Goal: Transaction & Acquisition: Obtain resource

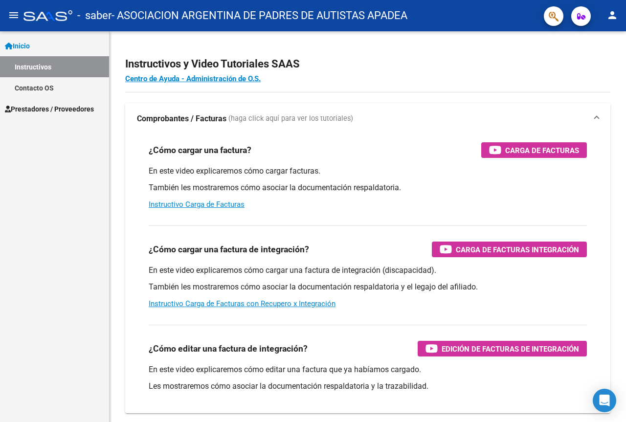
click at [34, 112] on span "Prestadores / Proveedores" at bounding box center [49, 109] width 89 height 11
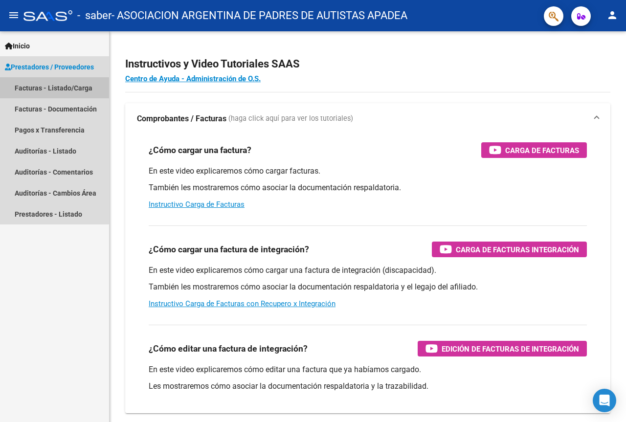
click at [45, 91] on link "Facturas - Listado/Carga" at bounding box center [54, 87] width 109 height 21
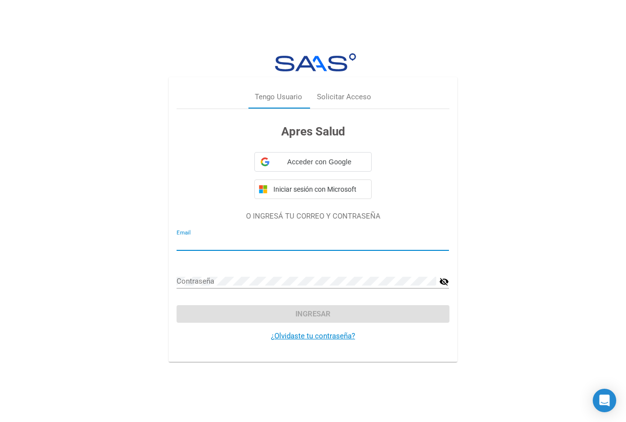
type input "[EMAIL_ADDRESS][DOMAIN_NAME]"
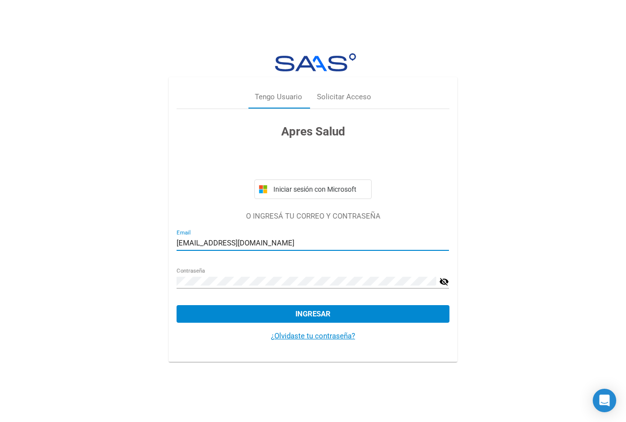
click at [225, 343] on div "¿Olvidaste tu contraseña?" at bounding box center [313, 336] width 272 height 27
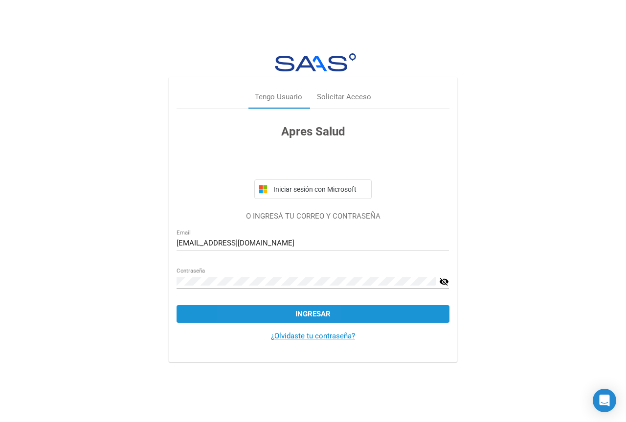
click at [271, 313] on button "Ingresar" at bounding box center [313, 314] width 272 height 18
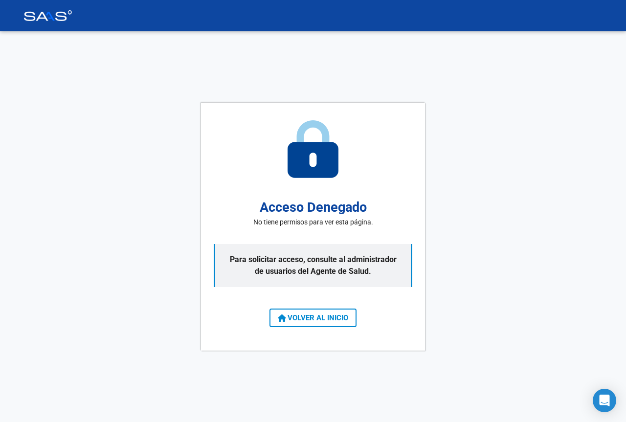
click at [312, 317] on span "VOLVER AL INICIO" at bounding box center [313, 318] width 70 height 9
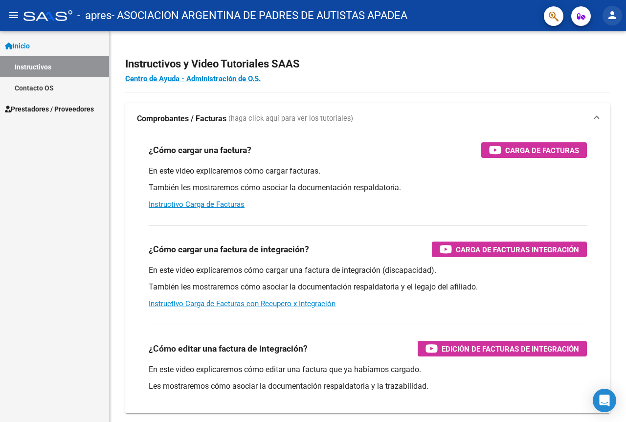
click at [615, 19] on mat-icon "person" at bounding box center [612, 15] width 12 height 12
click at [591, 70] on button "exit_to_app Salir" at bounding box center [592, 64] width 60 height 23
click at [84, 108] on span "Prestadores / Proveedores" at bounding box center [49, 109] width 89 height 11
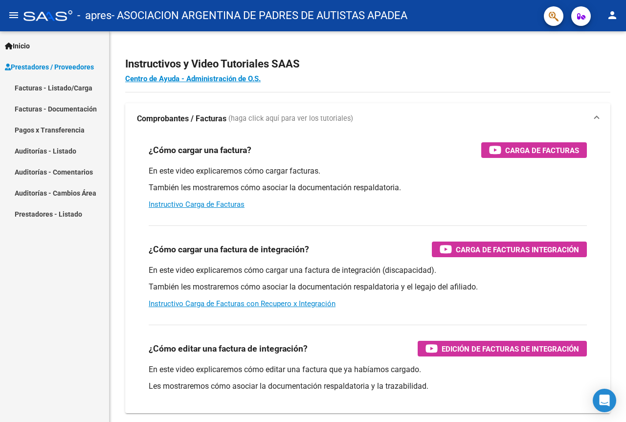
click at [609, 6] on button "person" at bounding box center [613, 16] width 20 height 20
click at [590, 67] on button "exit_to_app Salir" at bounding box center [592, 64] width 60 height 23
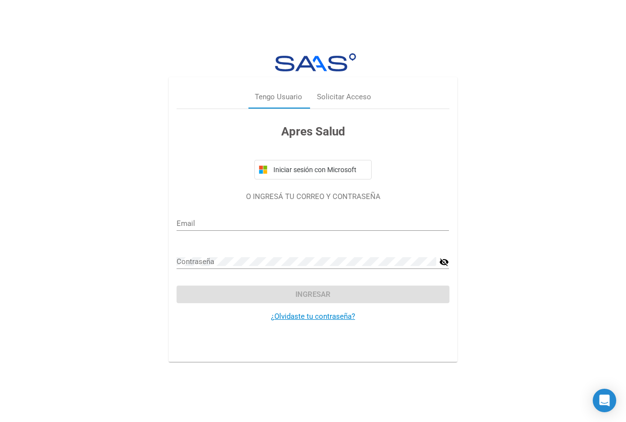
type input "administracion@apadea.org.ar"
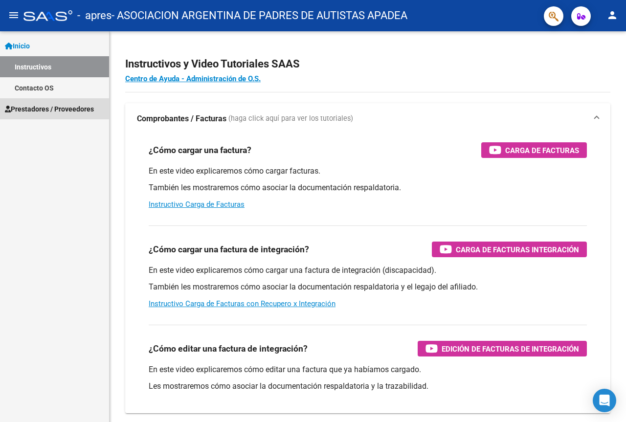
click at [57, 115] on link "Prestadores / Proveedores" at bounding box center [54, 108] width 109 height 21
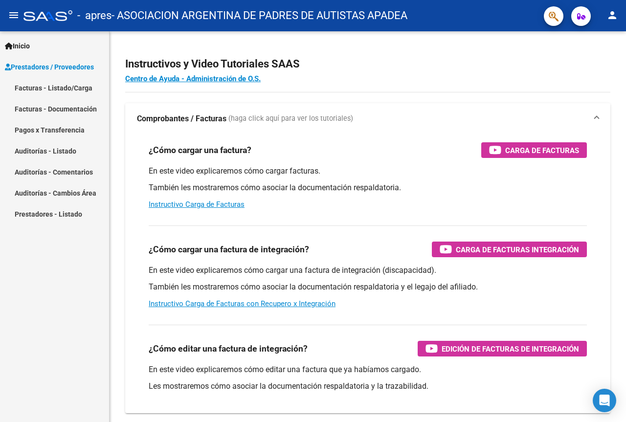
click at [56, 81] on link "Facturas - Listado/Carga" at bounding box center [54, 87] width 109 height 21
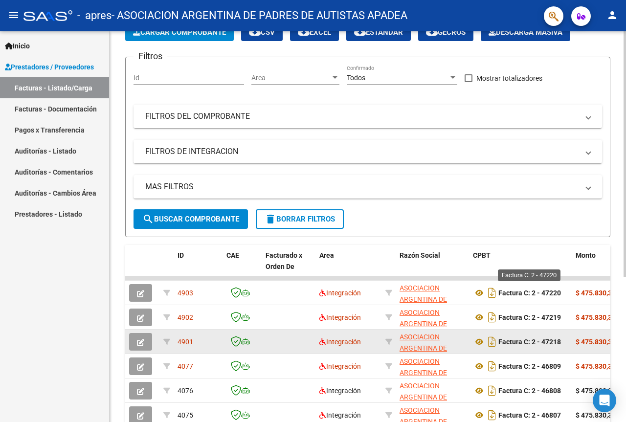
scroll to position [147, 0]
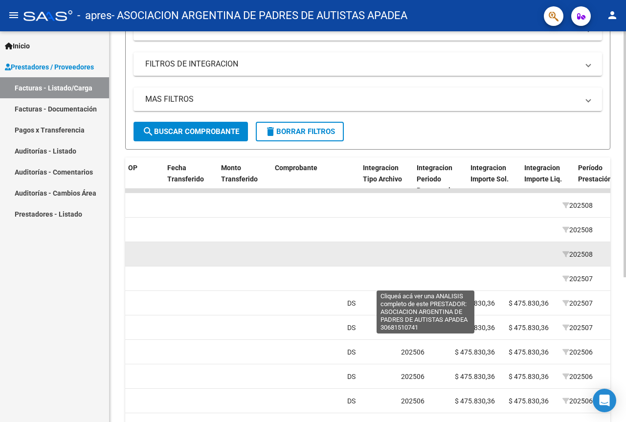
drag, startPoint x: 375, startPoint y: 262, endPoint x: 407, endPoint y: 262, distance: 32.3
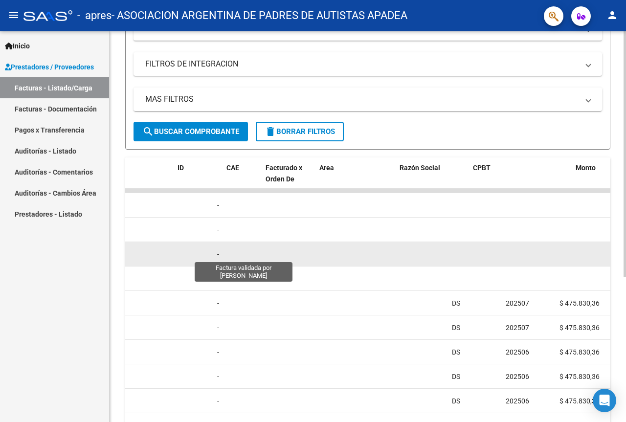
scroll to position [0, 0]
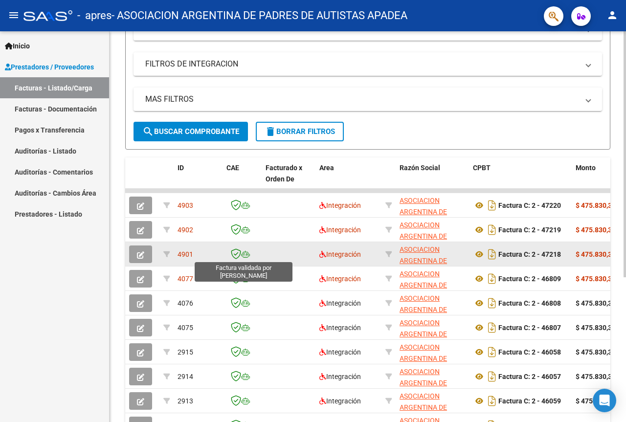
drag, startPoint x: 407, startPoint y: 262, endPoint x: 235, endPoint y: 255, distance: 172.8
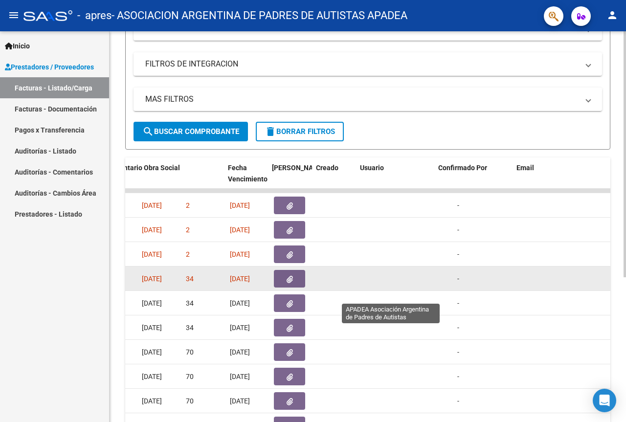
drag, startPoint x: 276, startPoint y: 275, endPoint x: 395, endPoint y: 275, distance: 119.3
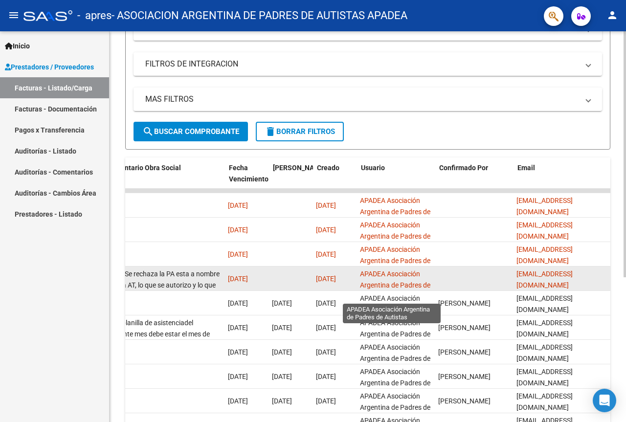
drag, startPoint x: 449, startPoint y: 277, endPoint x: 306, endPoint y: 277, distance: 143.8
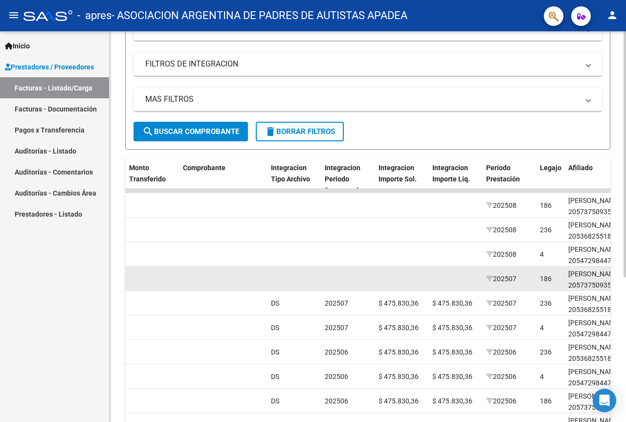
drag, startPoint x: 307, startPoint y: 279, endPoint x: 364, endPoint y: 279, distance: 57.2
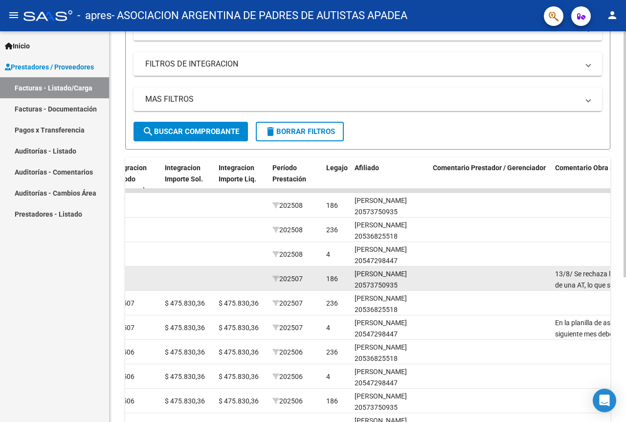
drag, startPoint x: 364, startPoint y: 279, endPoint x: 397, endPoint y: 279, distance: 33.3
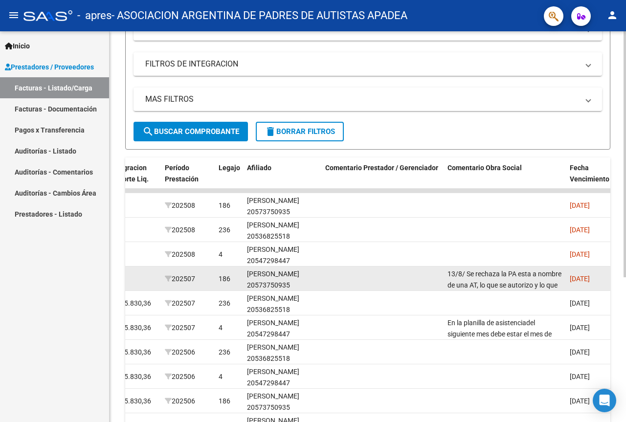
drag, startPoint x: 397, startPoint y: 279, endPoint x: 414, endPoint y: 279, distance: 17.1
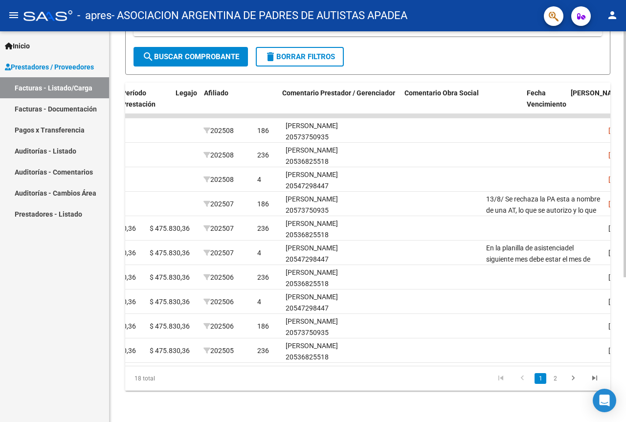
scroll to position [0, 1289]
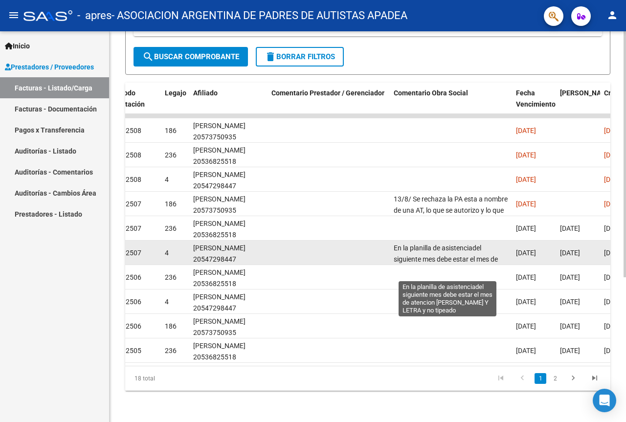
click at [453, 251] on span "En la planilla de asistenciadel siguiente mes debe estar el mes de atencion de …" at bounding box center [450, 264] width 112 height 41
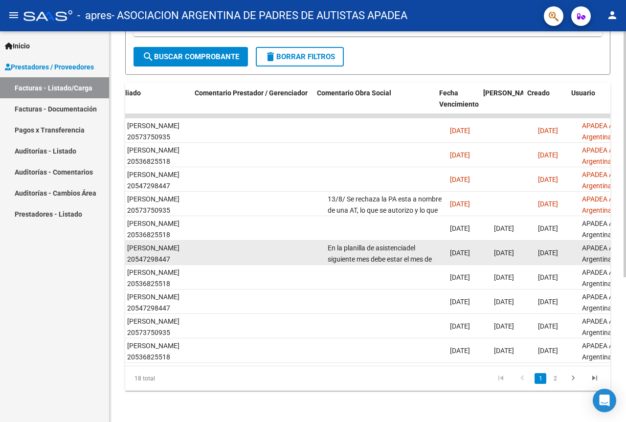
drag, startPoint x: 412, startPoint y: 245, endPoint x: 439, endPoint y: 245, distance: 26.9
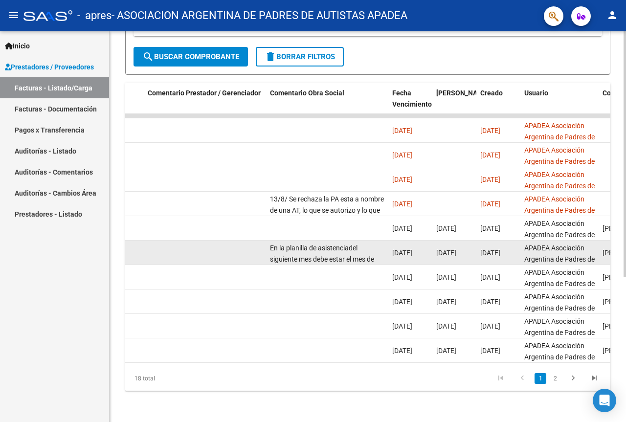
scroll to position [0, 0]
drag, startPoint x: 439, startPoint y: 245, endPoint x: 491, endPoint y: 247, distance: 51.9
drag, startPoint x: 491, startPoint y: 247, endPoint x: 144, endPoint y: 249, distance: 346.8
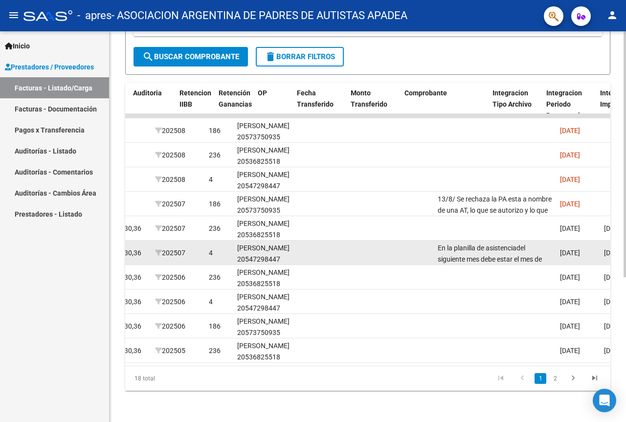
drag, startPoint x: 210, startPoint y: 248, endPoint x: 129, endPoint y: 241, distance: 81.5
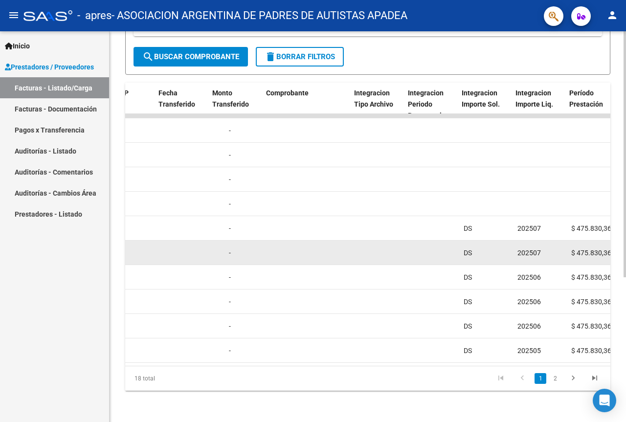
drag, startPoint x: 202, startPoint y: 254, endPoint x: 283, endPoint y: 254, distance: 81.2
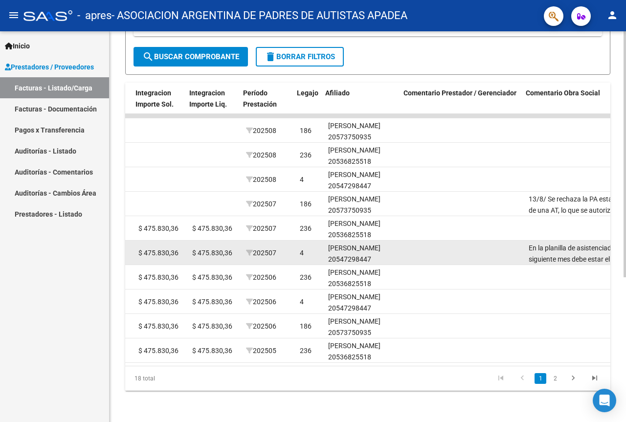
drag, startPoint x: 278, startPoint y: 252, endPoint x: 269, endPoint y: 252, distance: 9.3
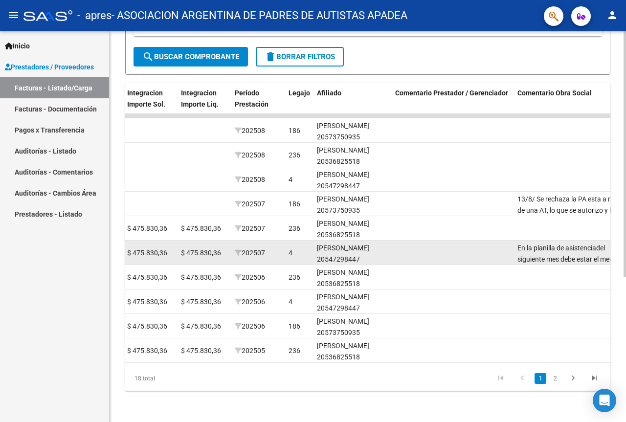
drag, startPoint x: 368, startPoint y: 252, endPoint x: 403, endPoint y: 252, distance: 35.2
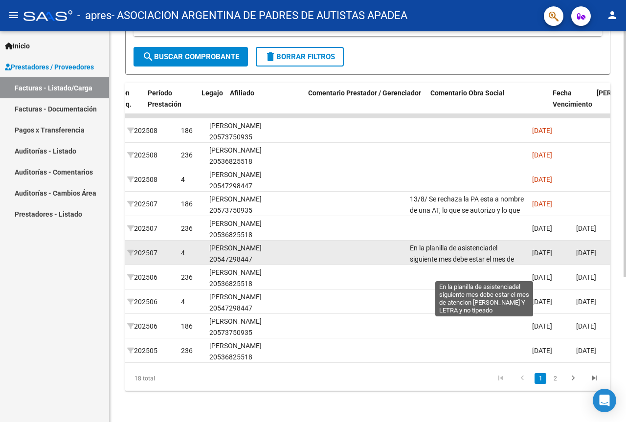
drag, startPoint x: 403, startPoint y: 252, endPoint x: 434, endPoint y: 252, distance: 30.8
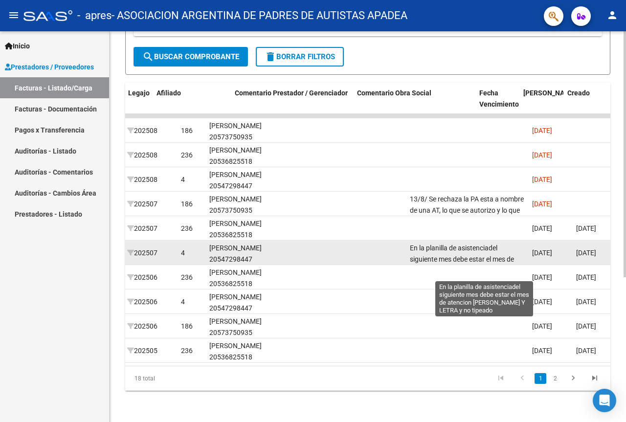
scroll to position [0, 1325]
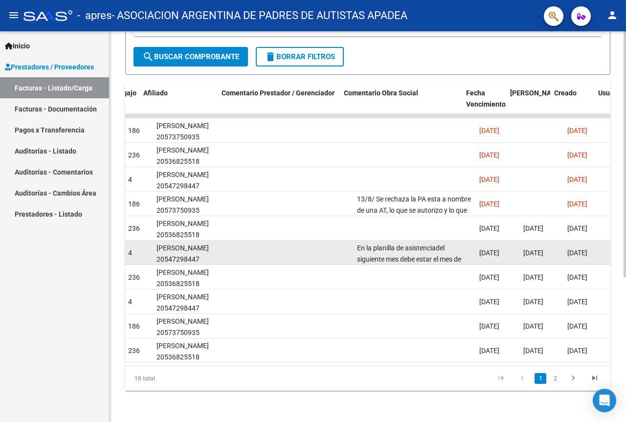
drag, startPoint x: 442, startPoint y: 245, endPoint x: 484, endPoint y: 245, distance: 42.1
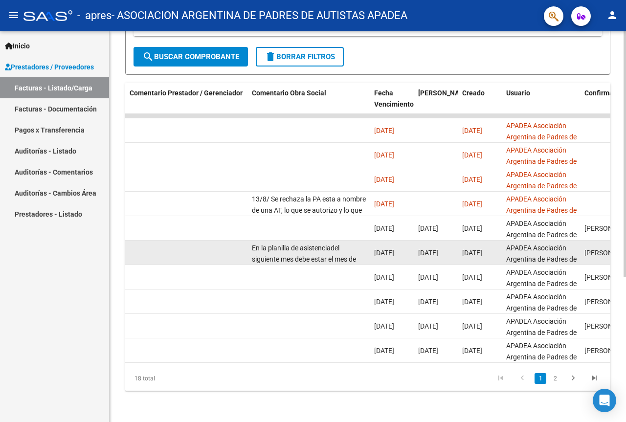
scroll to position [0, 0]
drag, startPoint x: 484, startPoint y: 245, endPoint x: 520, endPoint y: 245, distance: 36.2
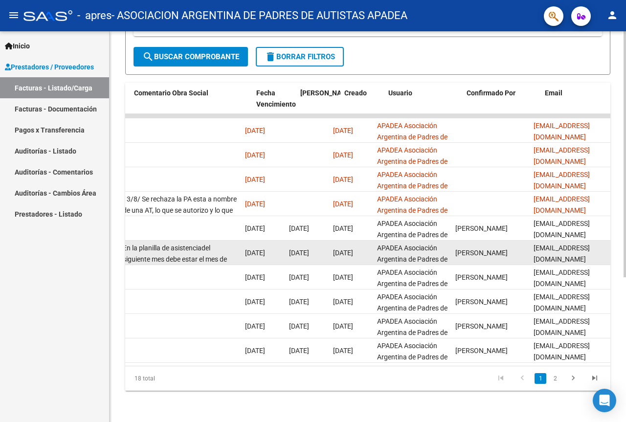
drag, startPoint x: 520, startPoint y: 245, endPoint x: 546, endPoint y: 245, distance: 25.9
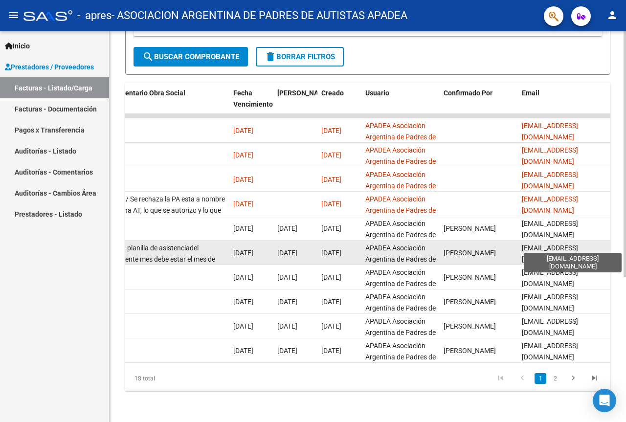
scroll to position [0, 3]
drag, startPoint x: 546, startPoint y: 245, endPoint x: 589, endPoint y: 244, distance: 43.5
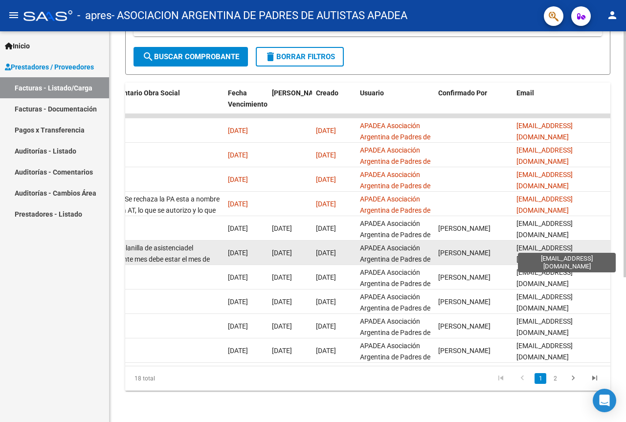
drag, startPoint x: 509, startPoint y: 242, endPoint x: 580, endPoint y: 242, distance: 71.4
drag, startPoint x: 497, startPoint y: 242, endPoint x: 555, endPoint y: 241, distance: 57.7
drag, startPoint x: 492, startPoint y: 243, endPoint x: 519, endPoint y: 242, distance: 26.9
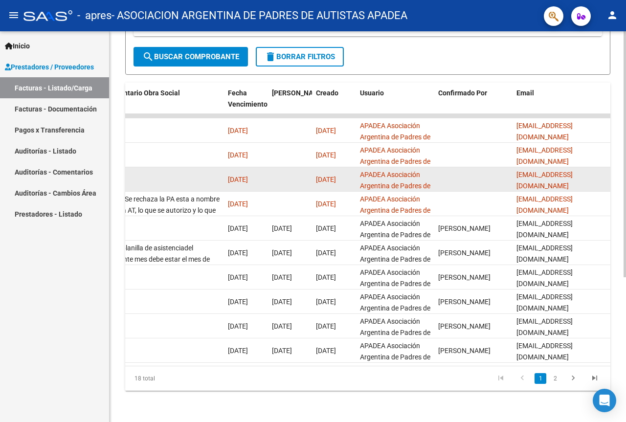
scroll to position [180, 0]
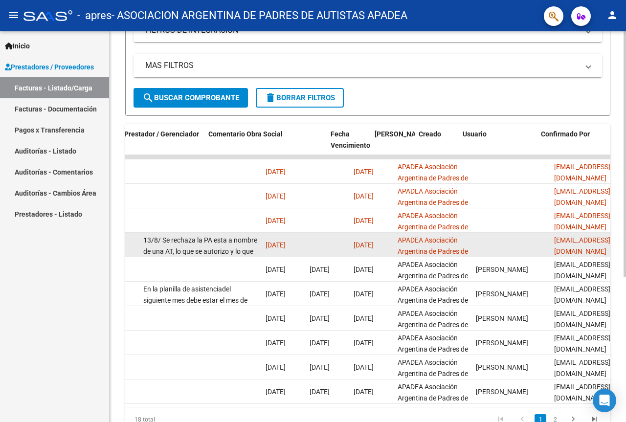
drag, startPoint x: 483, startPoint y: 245, endPoint x: 419, endPoint y: 239, distance: 64.4
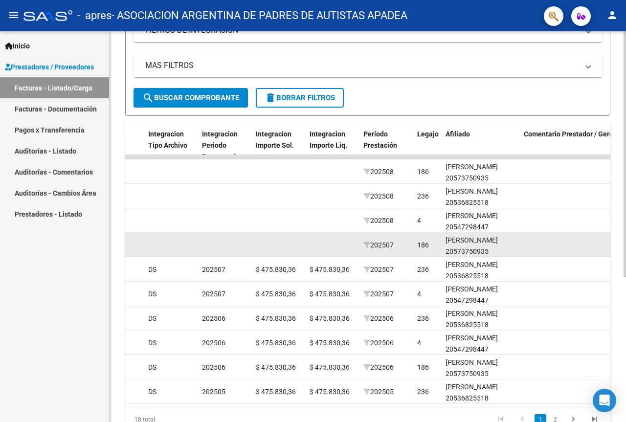
drag, startPoint x: 508, startPoint y: 248, endPoint x: 468, endPoint y: 250, distance: 40.2
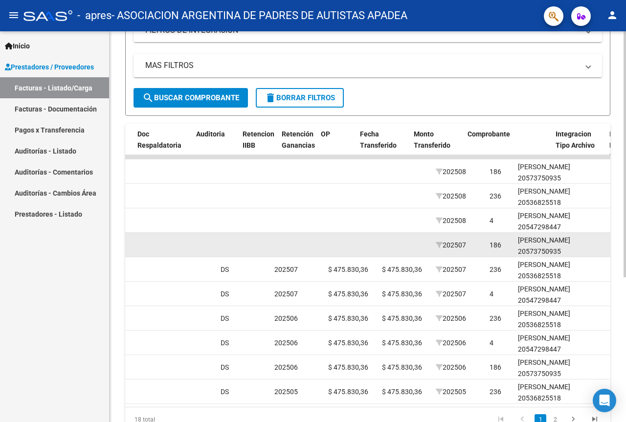
drag, startPoint x: 385, startPoint y: 251, endPoint x: 313, endPoint y: 249, distance: 72.4
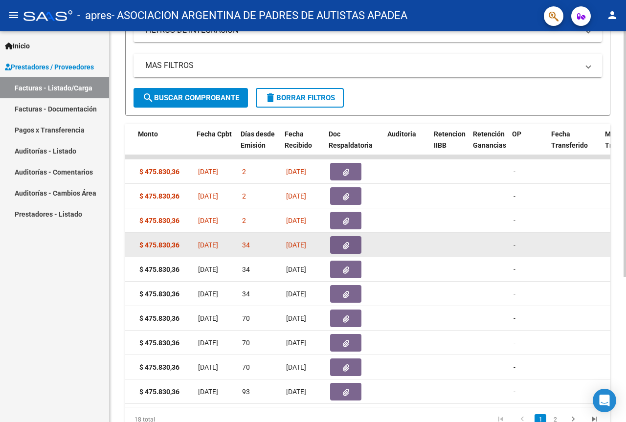
drag, startPoint x: 281, startPoint y: 249, endPoint x: 269, endPoint y: 245, distance: 11.9
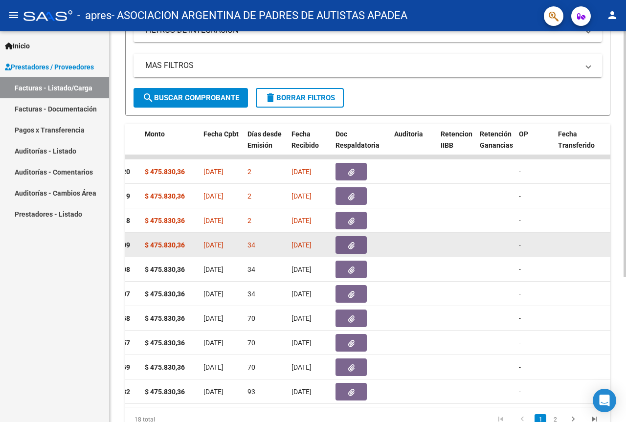
scroll to position [132, 0]
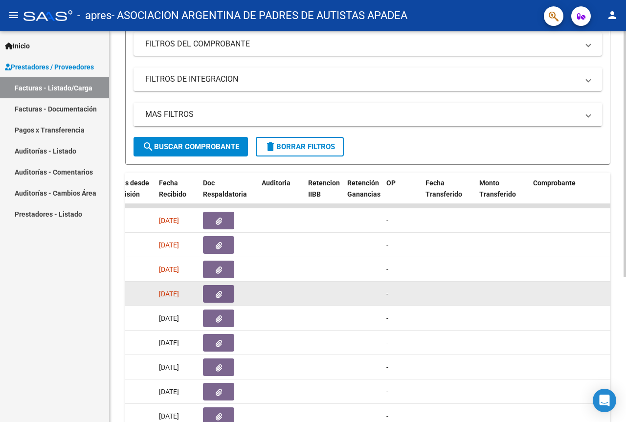
drag, startPoint x: 420, startPoint y: 292, endPoint x: 455, endPoint y: 292, distance: 35.2
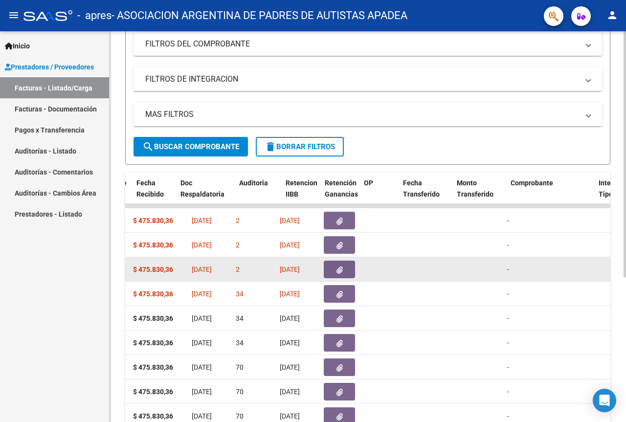
drag, startPoint x: 301, startPoint y: 276, endPoint x: 256, endPoint y: 272, distance: 45.1
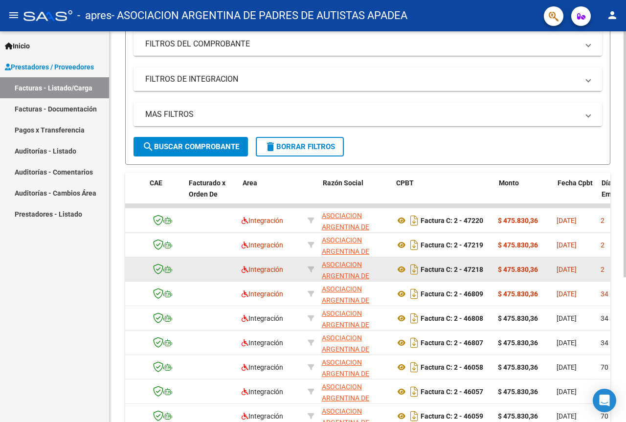
scroll to position [0, 0]
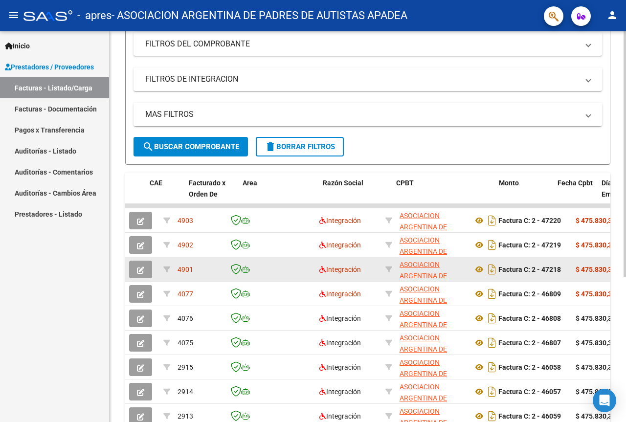
drag, startPoint x: 222, startPoint y: 268, endPoint x: 133, endPoint y: 266, distance: 88.6
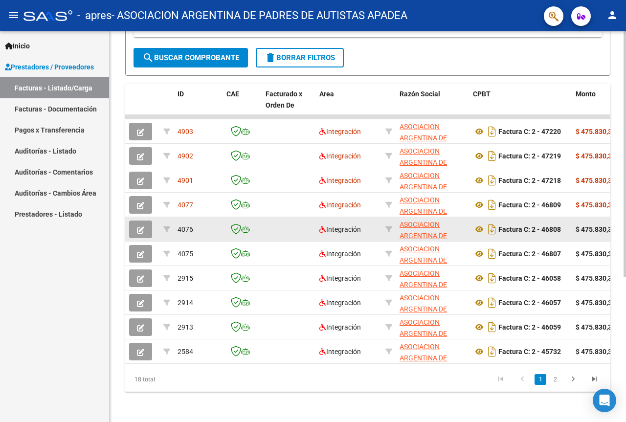
scroll to position [229, 0]
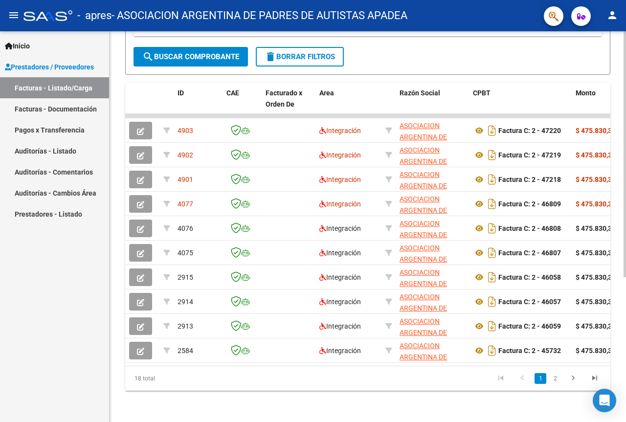
drag, startPoint x: 233, startPoint y: 357, endPoint x: 266, endPoint y: 363, distance: 33.5
click at [266, 363] on datatable-body "4903 Integración ASOCIACION ARGENTINA DE PADRES DE AUTISTAS APADEA 30681510741 …" at bounding box center [367, 240] width 485 height 252
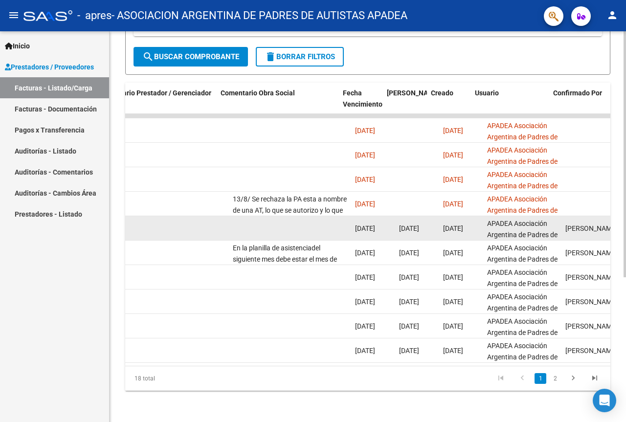
scroll to position [0, 1577]
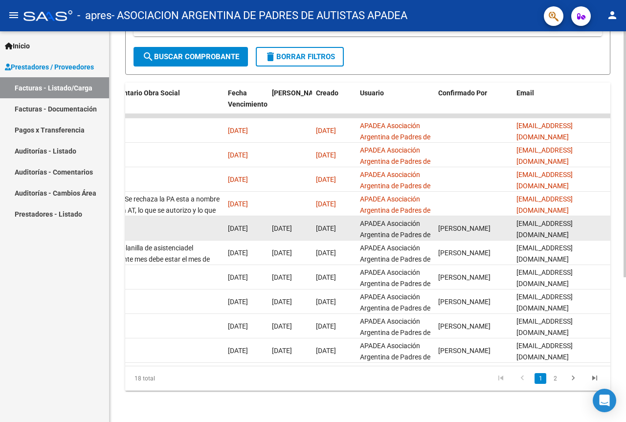
drag, startPoint x: 293, startPoint y: 243, endPoint x: 370, endPoint y: 232, distance: 77.5
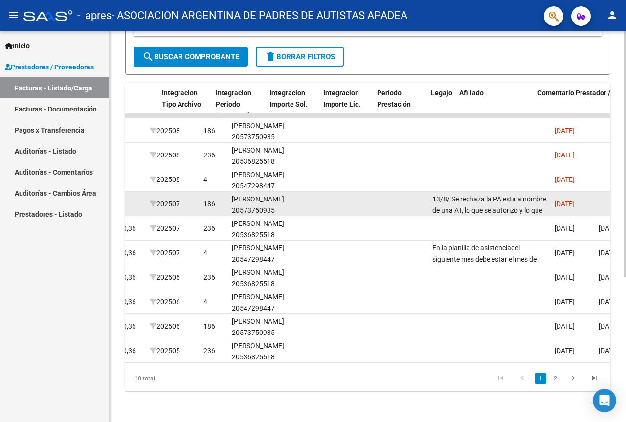
drag, startPoint x: 291, startPoint y: 192, endPoint x: 191, endPoint y: 192, distance: 99.8
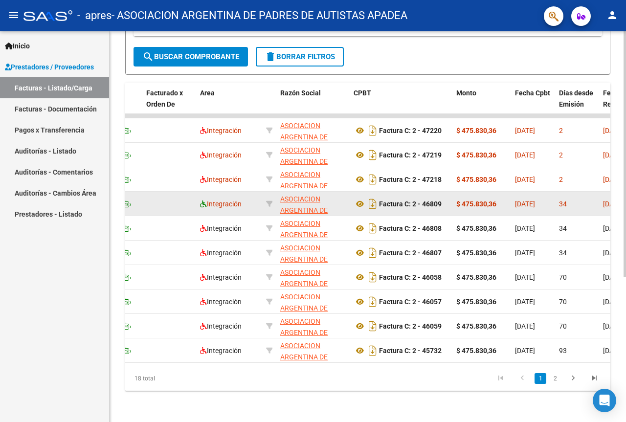
scroll to position [0, 0]
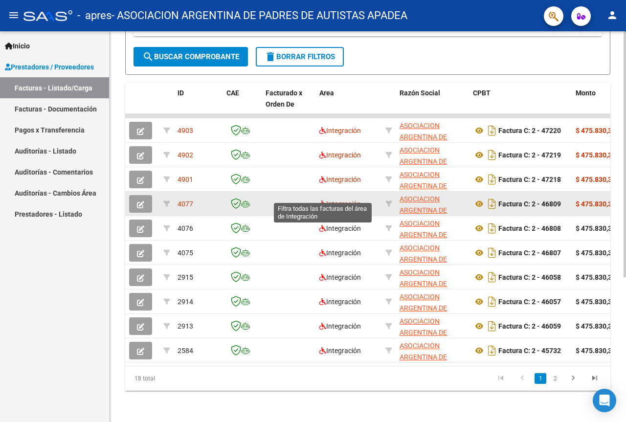
drag, startPoint x: 419, startPoint y: 201, endPoint x: 307, endPoint y: 197, distance: 111.6
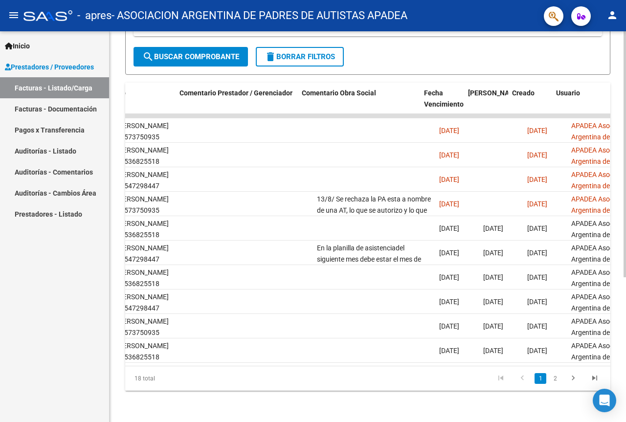
scroll to position [0, 1381]
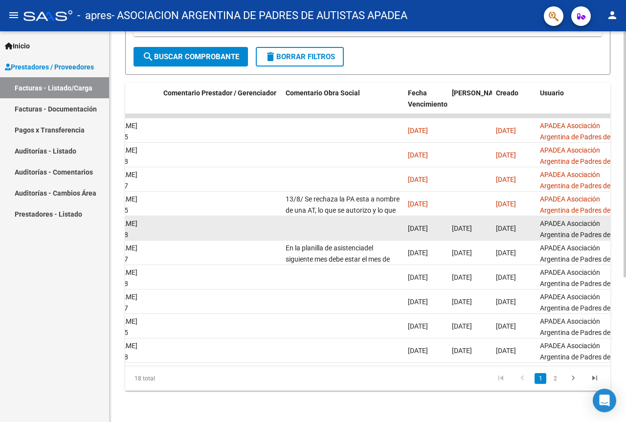
drag, startPoint x: 418, startPoint y: 223, endPoint x: 476, endPoint y: 228, distance: 58.9
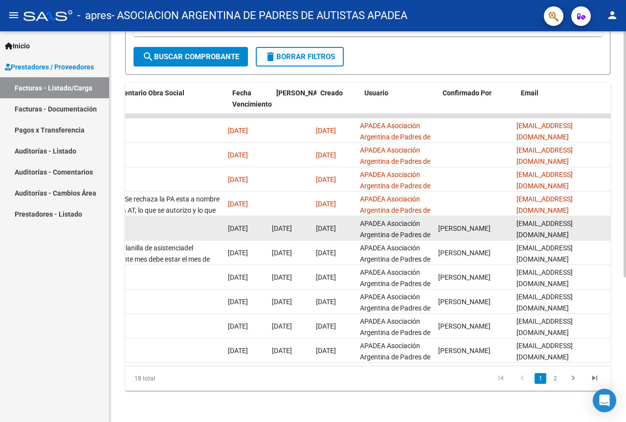
drag, startPoint x: 205, startPoint y: 213, endPoint x: 182, endPoint y: 211, distance: 23.1
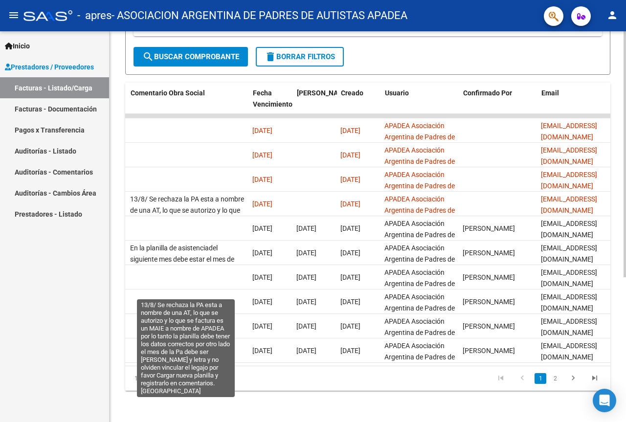
drag, startPoint x: 235, startPoint y: 201, endPoint x: 124, endPoint y: 191, distance: 111.4
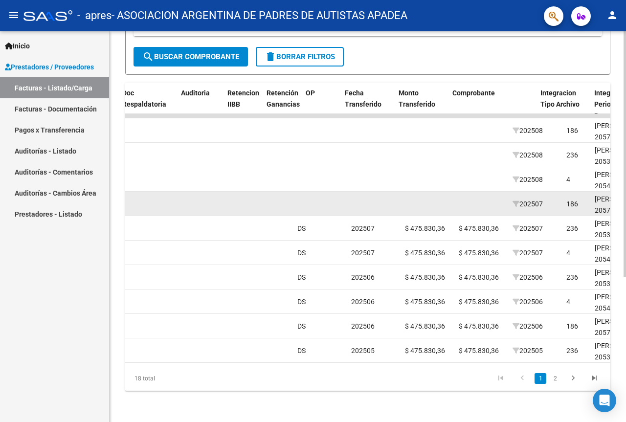
scroll to position [0, 0]
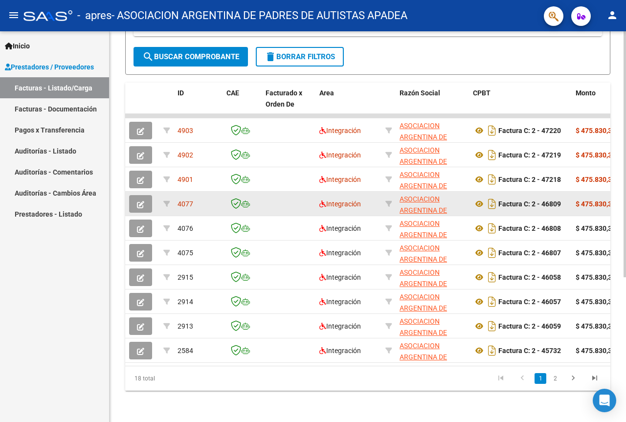
drag, startPoint x: 288, startPoint y: 200, endPoint x: 183, endPoint y: 199, distance: 104.2
drag, startPoint x: 566, startPoint y: 197, endPoint x: 544, endPoint y: 199, distance: 21.6
click at [544, 199] on div "Factura C: 2 - 46809" at bounding box center [520, 204] width 95 height 16
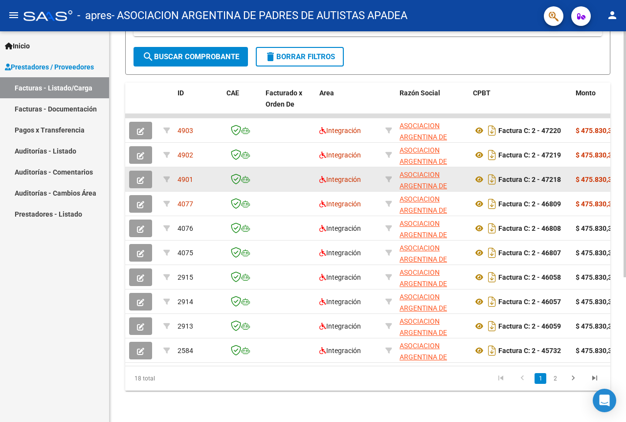
drag, startPoint x: 439, startPoint y: 164, endPoint x: 276, endPoint y: 168, distance: 162.9
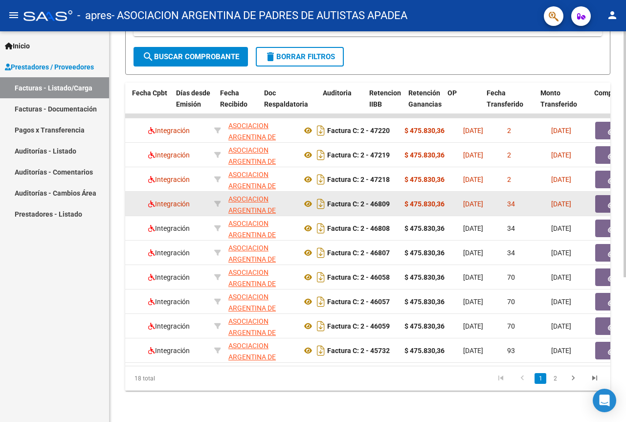
drag, startPoint x: 518, startPoint y: 197, endPoint x: 594, endPoint y: 197, distance: 75.8
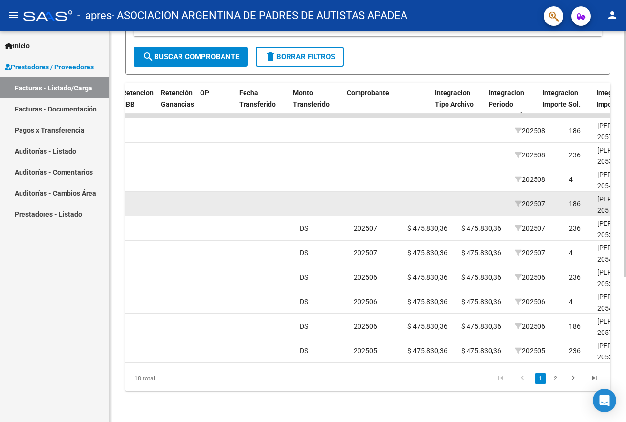
scroll to position [0, 581]
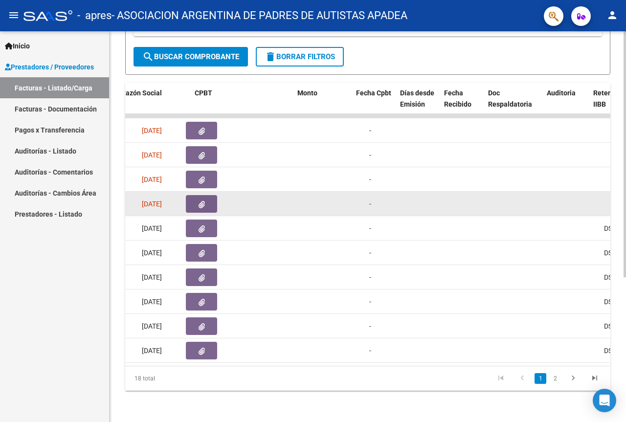
drag, startPoint x: 580, startPoint y: 194, endPoint x: 446, endPoint y: 195, distance: 134.0
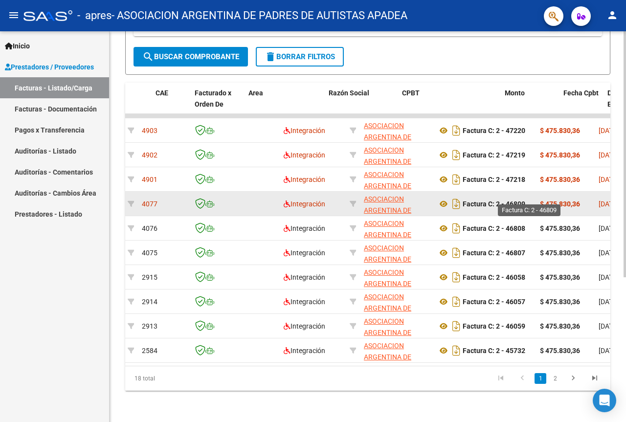
drag, startPoint x: 510, startPoint y: 197, endPoint x: 543, endPoint y: 197, distance: 32.8
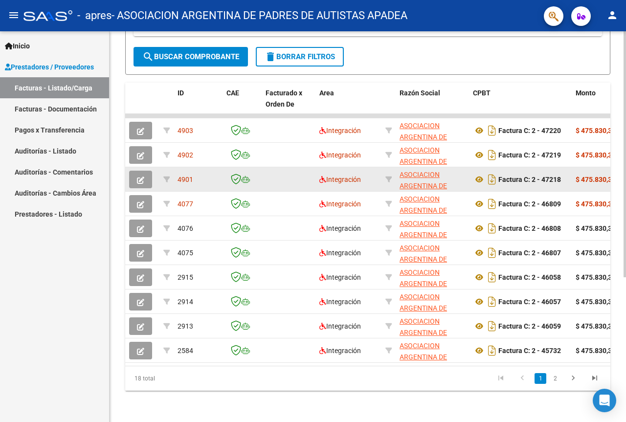
drag, startPoint x: 593, startPoint y: 171, endPoint x: 437, endPoint y: 171, distance: 155.5
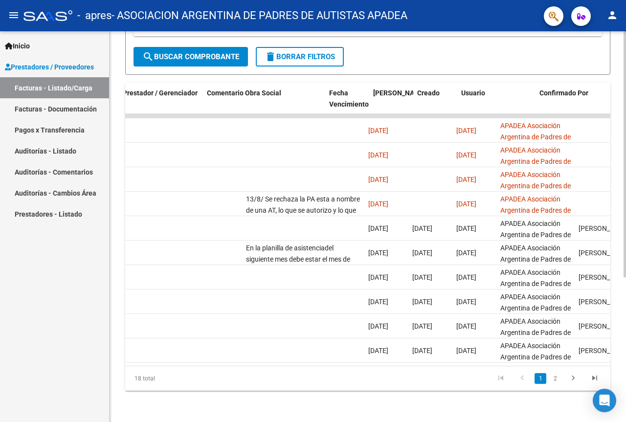
scroll to position [0, 1577]
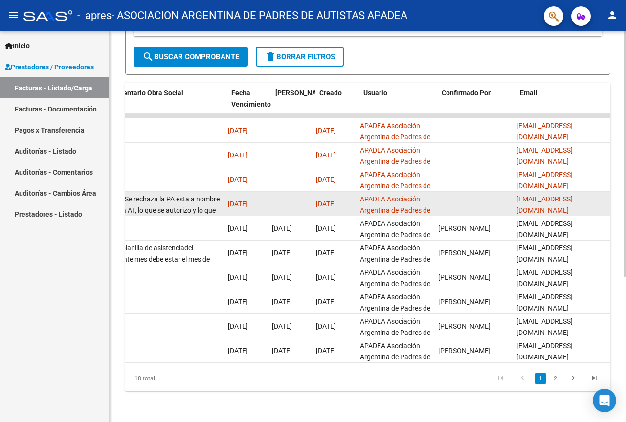
drag, startPoint x: 376, startPoint y: 237, endPoint x: 264, endPoint y: 204, distance: 116.6
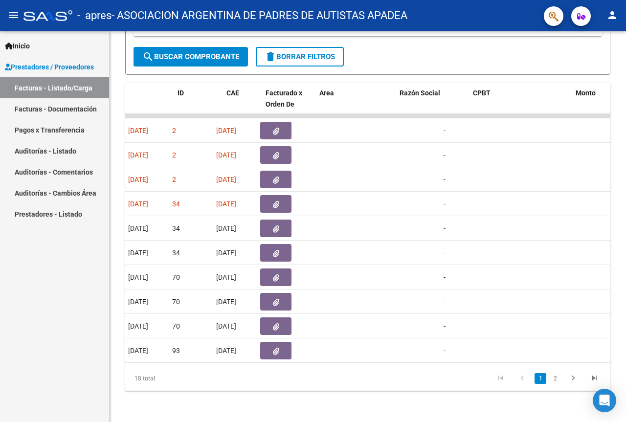
scroll to position [0, 0]
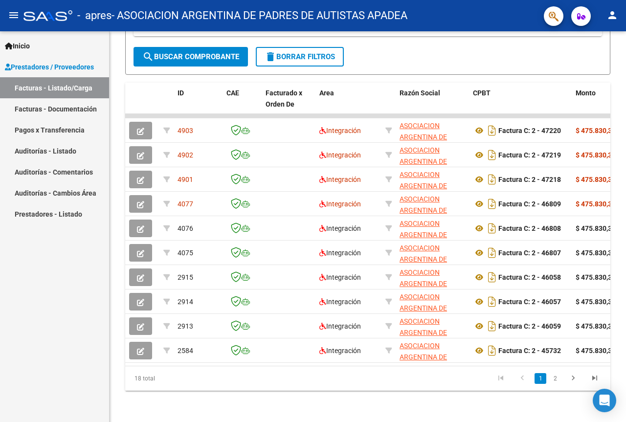
drag, startPoint x: 329, startPoint y: 207, endPoint x: 79, endPoint y: 174, distance: 252.2
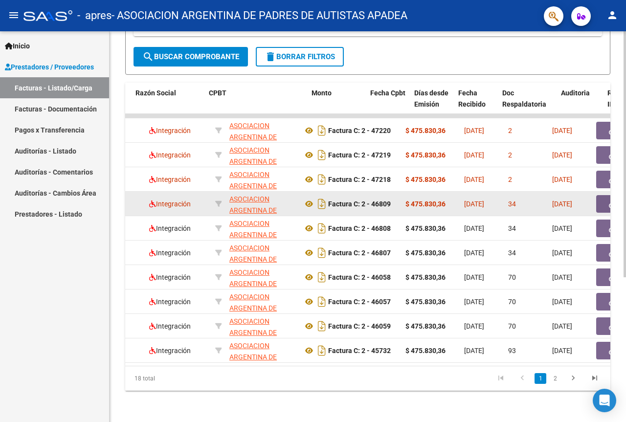
drag, startPoint x: 261, startPoint y: 224, endPoint x: 324, endPoint y: 204, distance: 65.9
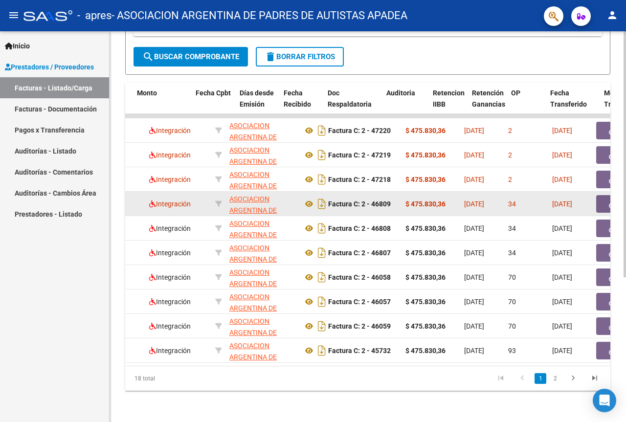
scroll to position [0, 439]
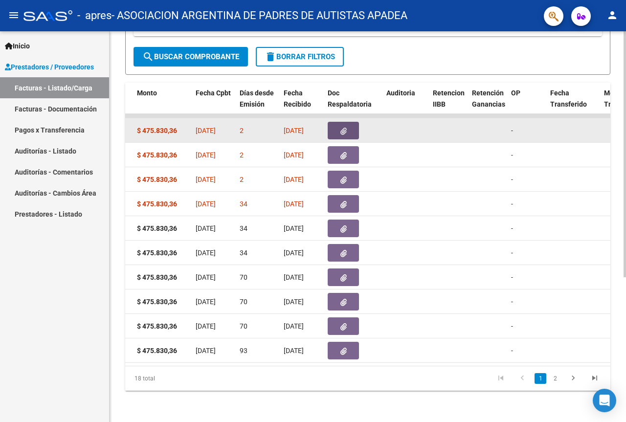
click at [345, 128] on icon "button" at bounding box center [343, 131] width 6 height 7
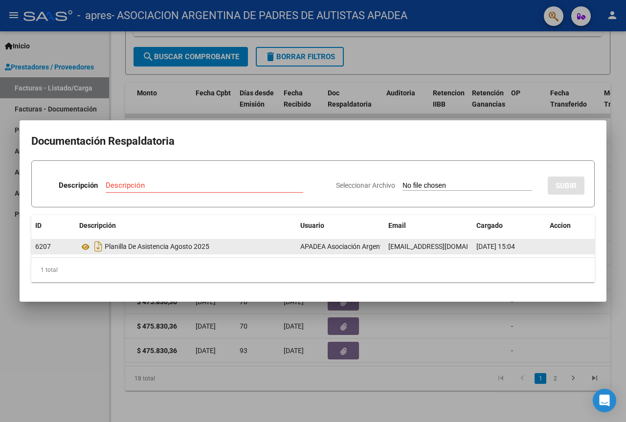
click at [182, 246] on div "Planilla De Asistencia Agosto 2025" at bounding box center [185, 247] width 213 height 16
click at [87, 249] on icon at bounding box center [85, 247] width 13 height 12
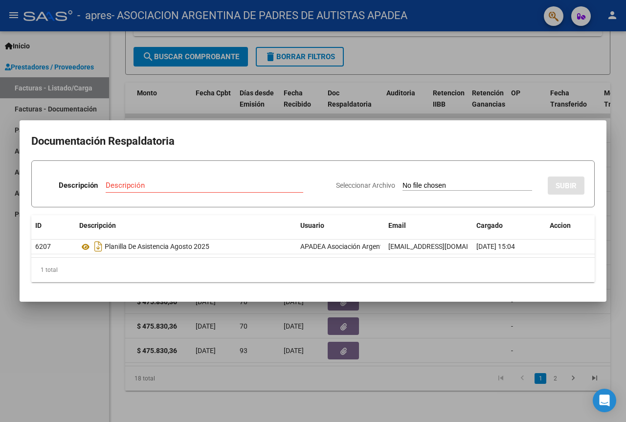
click at [93, 371] on div at bounding box center [313, 211] width 626 height 422
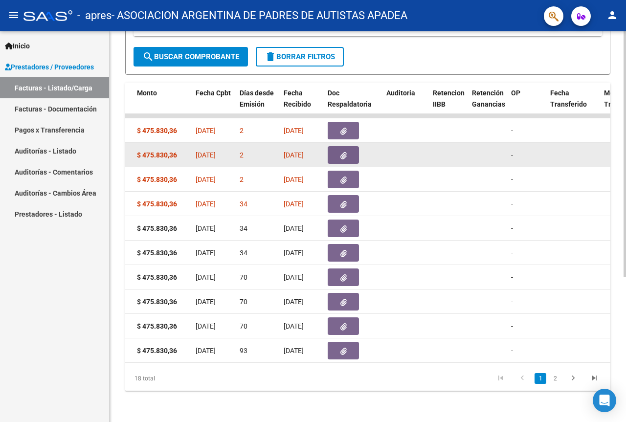
click at [338, 151] on button "button" at bounding box center [343, 155] width 31 height 18
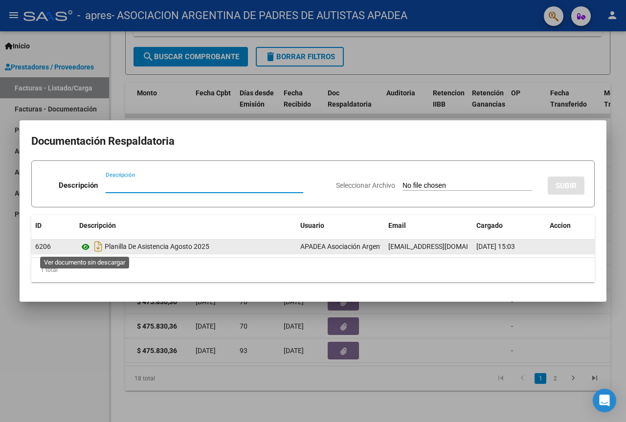
click at [86, 250] on icon at bounding box center [85, 247] width 13 height 12
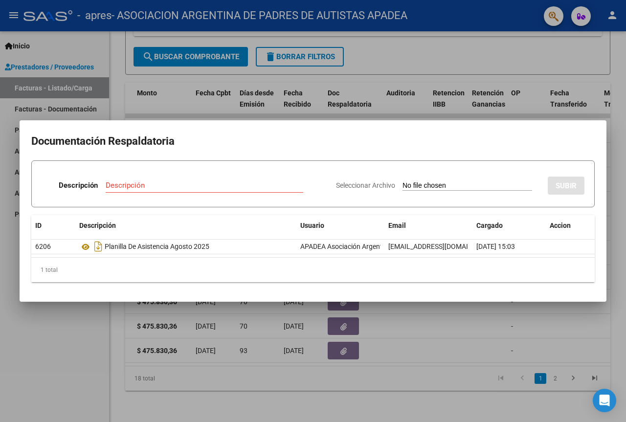
click at [471, 321] on div at bounding box center [313, 211] width 626 height 422
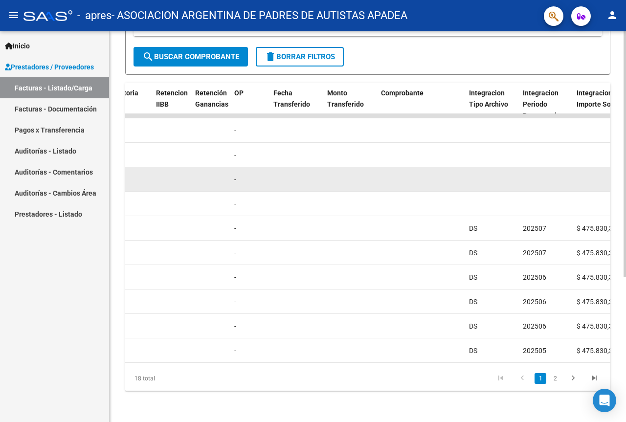
drag, startPoint x: 435, startPoint y: 172, endPoint x: 463, endPoint y: 162, distance: 29.9
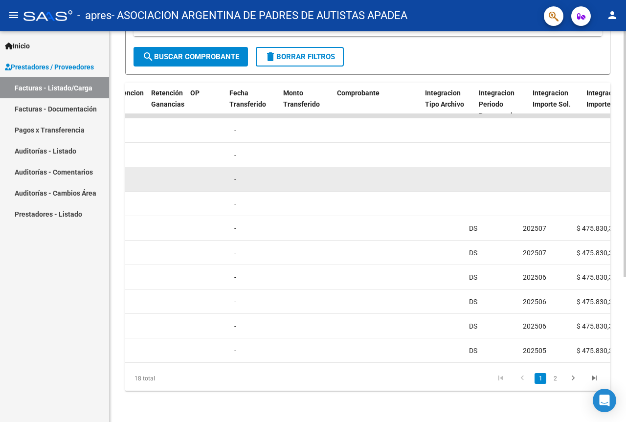
scroll to position [0, 762]
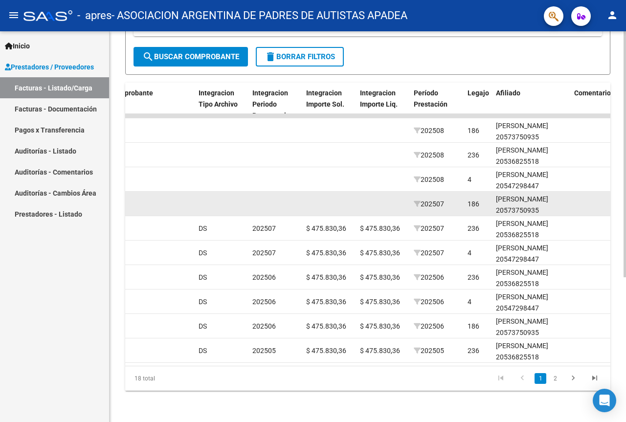
drag, startPoint x: 425, startPoint y: 194, endPoint x: 451, endPoint y: 189, distance: 27.3
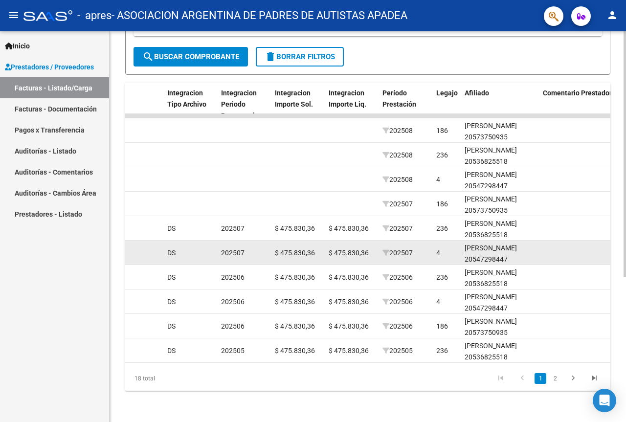
drag, startPoint x: 555, startPoint y: 246, endPoint x: 548, endPoint y: 246, distance: 7.3
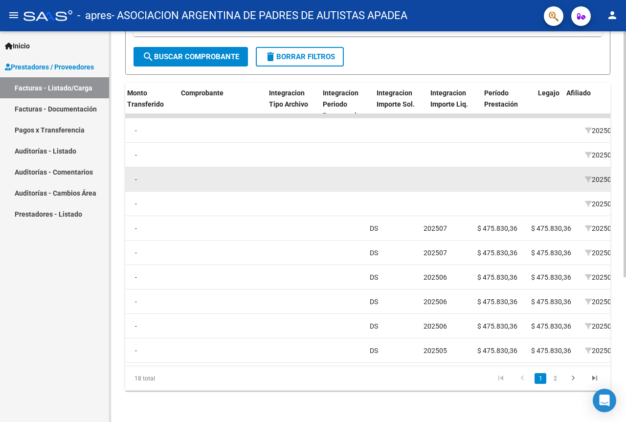
drag, startPoint x: 351, startPoint y: 198, endPoint x: 281, endPoint y: 178, distance: 72.8
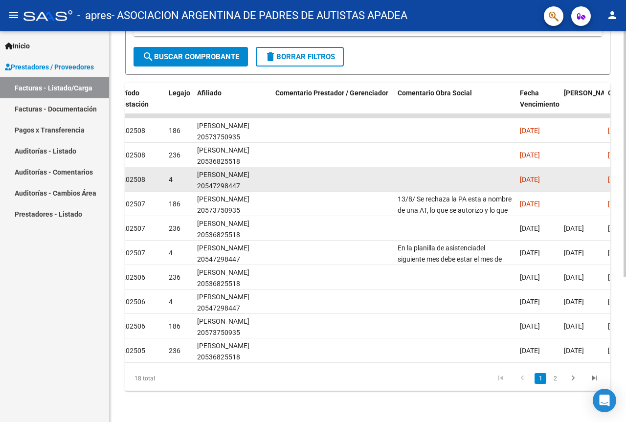
drag, startPoint x: 281, startPoint y: 178, endPoint x: 471, endPoint y: 183, distance: 189.8
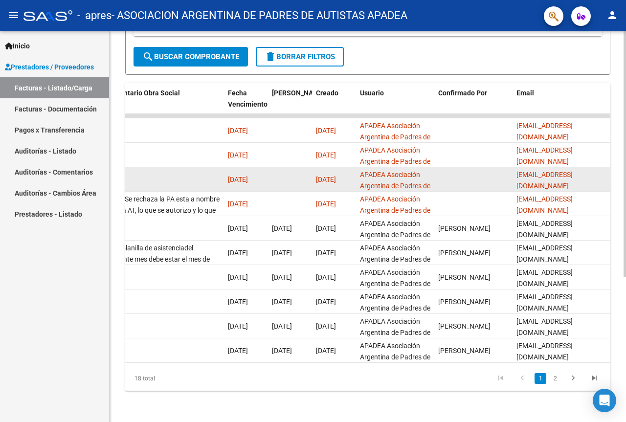
drag, startPoint x: 471, startPoint y: 183, endPoint x: 558, endPoint y: 182, distance: 86.6
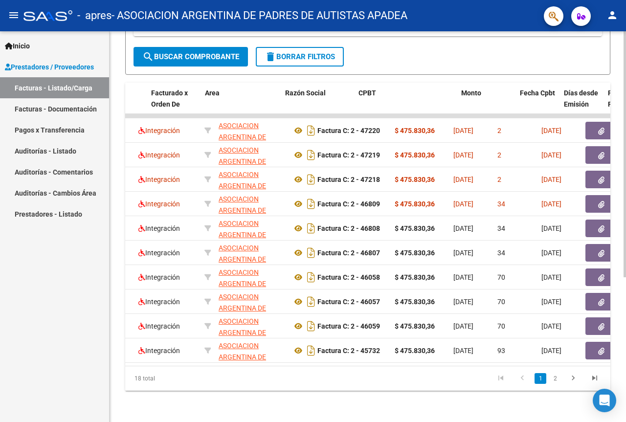
scroll to position [0, 0]
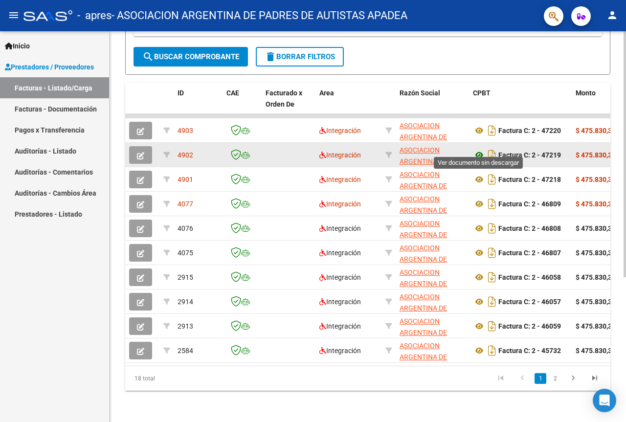
click at [479, 149] on icon at bounding box center [479, 155] width 13 height 12
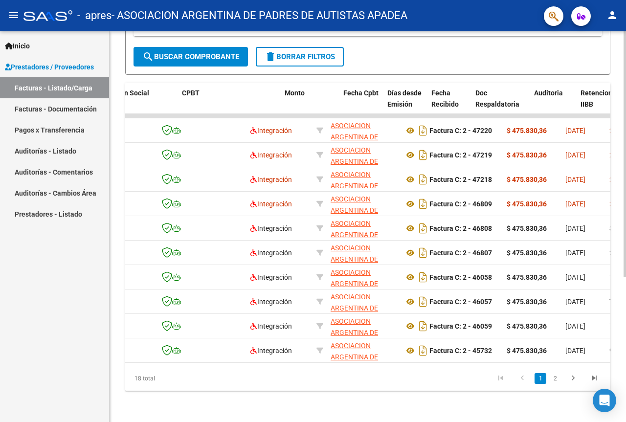
scroll to position [0, 291]
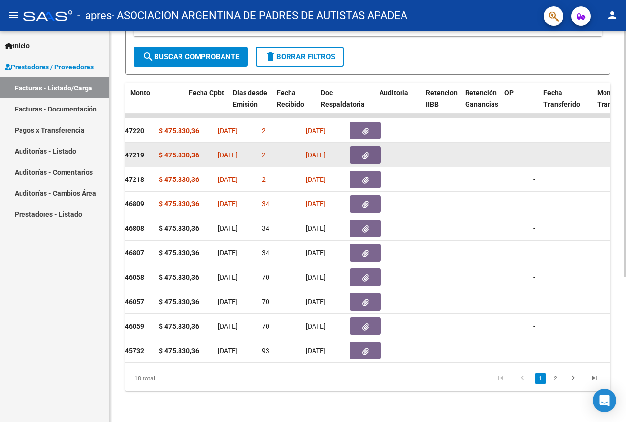
drag, startPoint x: 420, startPoint y: 150, endPoint x: 457, endPoint y: 152, distance: 36.7
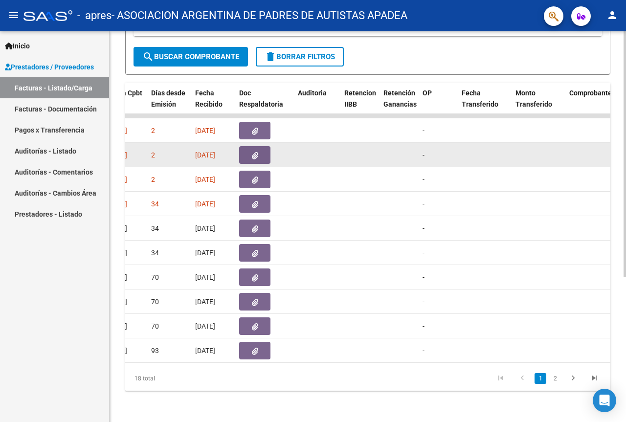
click at [256, 152] on icon "button" at bounding box center [255, 155] width 6 height 7
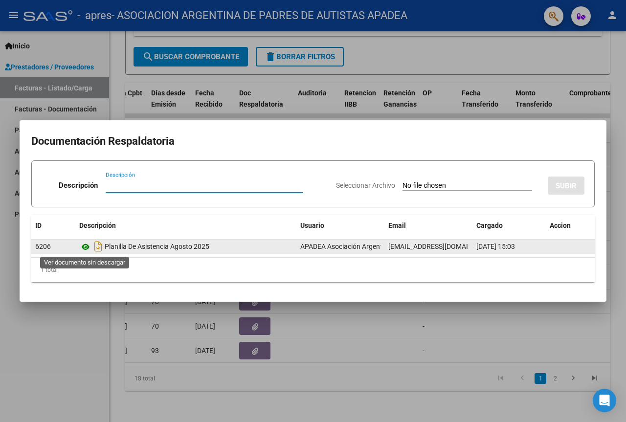
click at [85, 246] on icon at bounding box center [85, 247] width 13 height 12
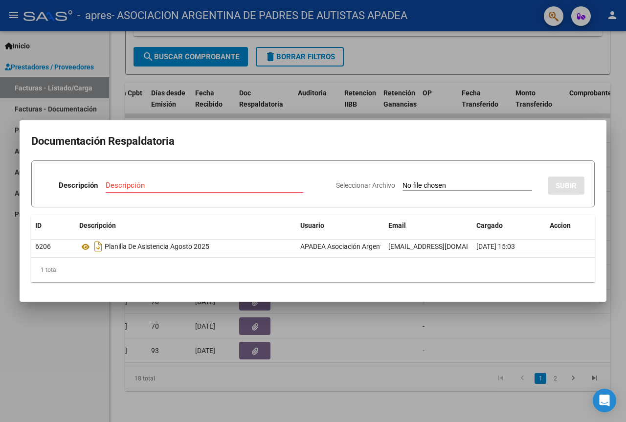
click at [368, 361] on div at bounding box center [313, 211] width 626 height 422
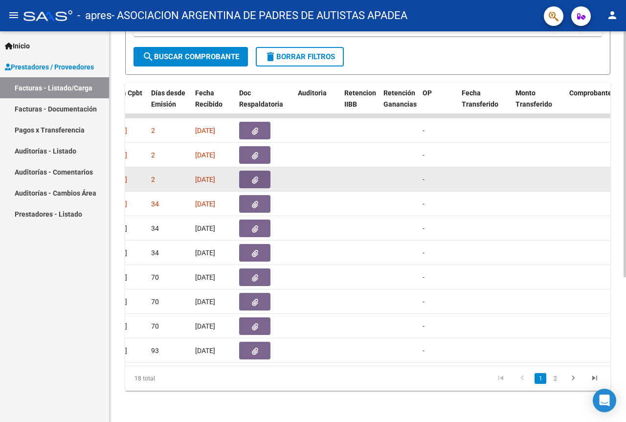
click at [257, 177] on icon "button" at bounding box center [255, 180] width 6 height 7
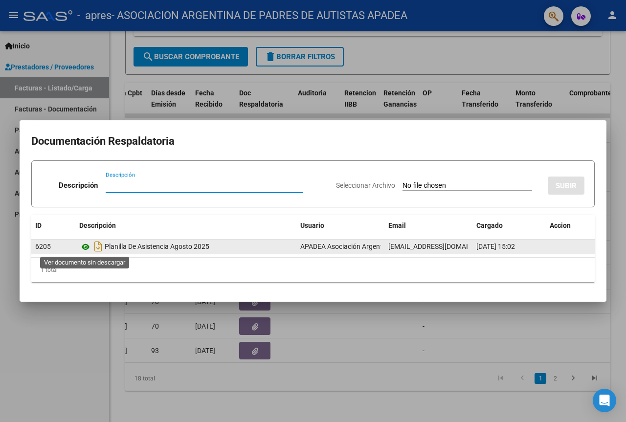
click at [85, 247] on icon at bounding box center [85, 247] width 13 height 12
